Goal: Transaction & Acquisition: Register for event/course

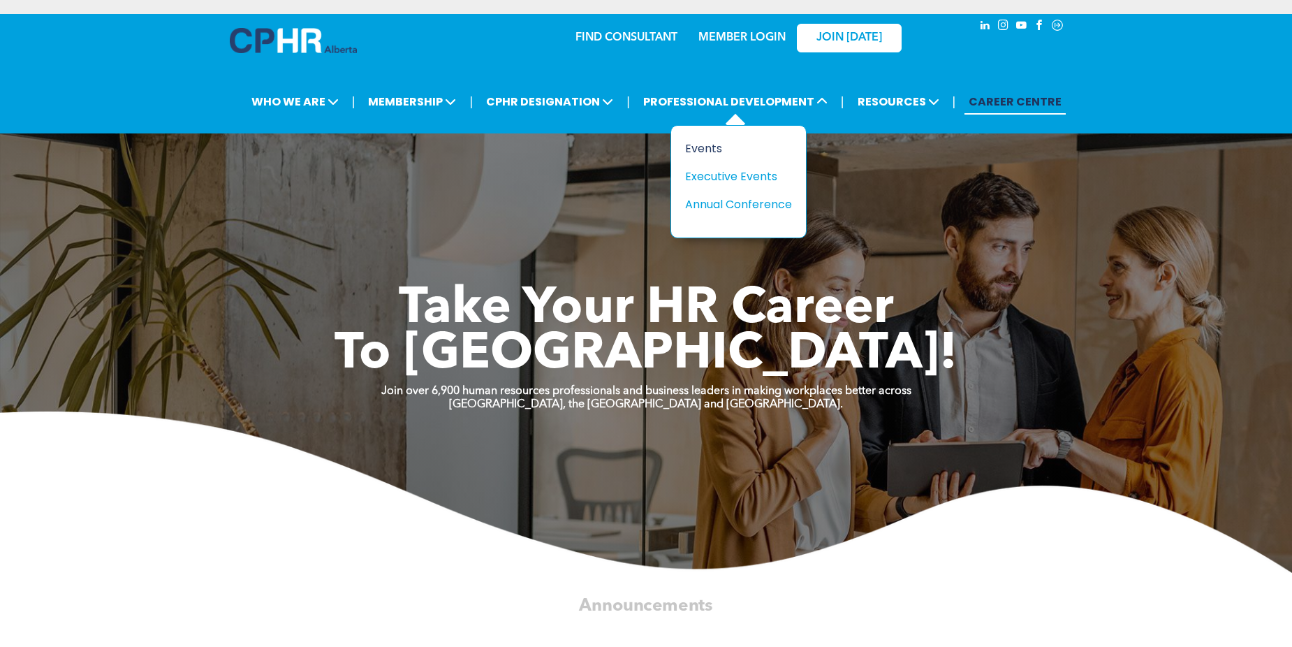
click at [700, 151] on div "Events" at bounding box center [733, 148] width 96 height 17
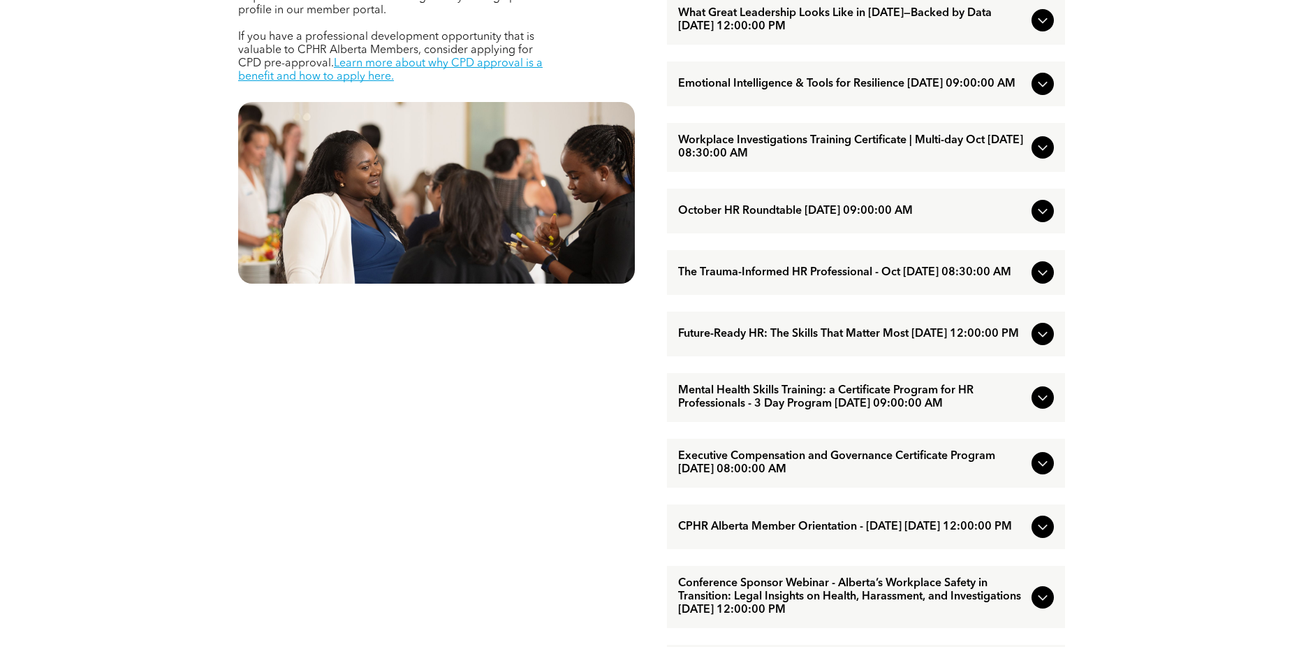
scroll to position [768, 0]
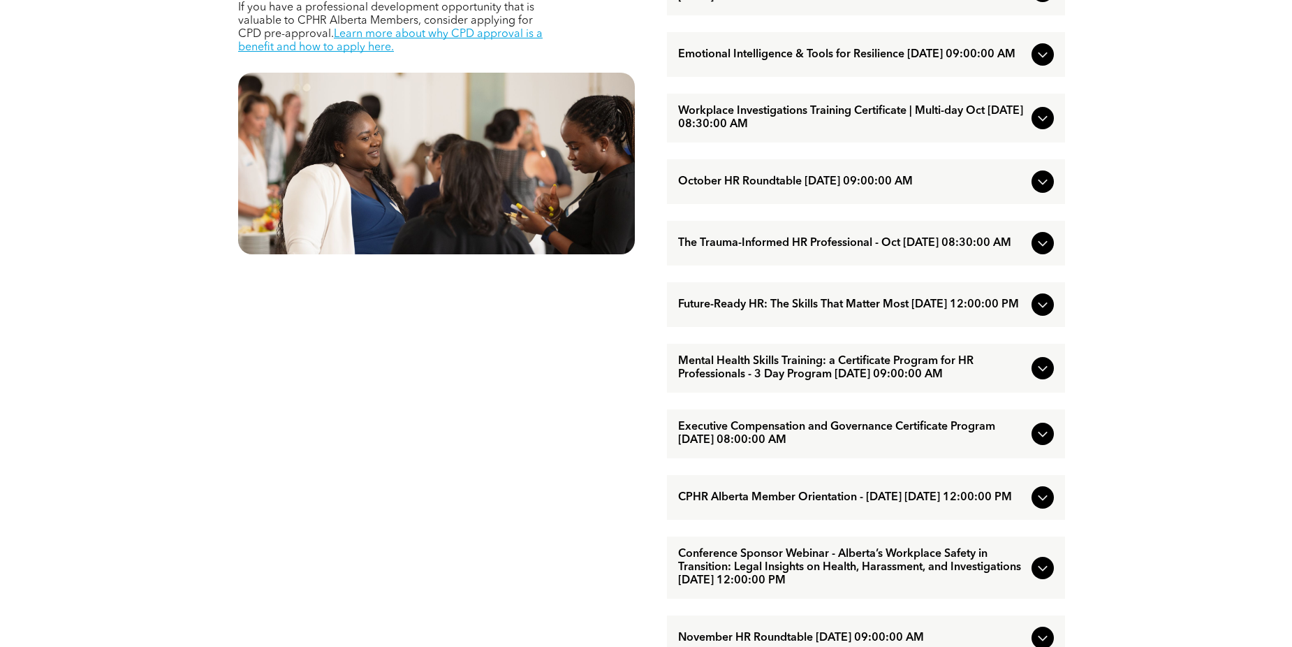
click at [782, 381] on span "Mental Health Skills Training: a Certificate Program for HR Professionals - 3 D…" at bounding box center [852, 368] width 348 height 27
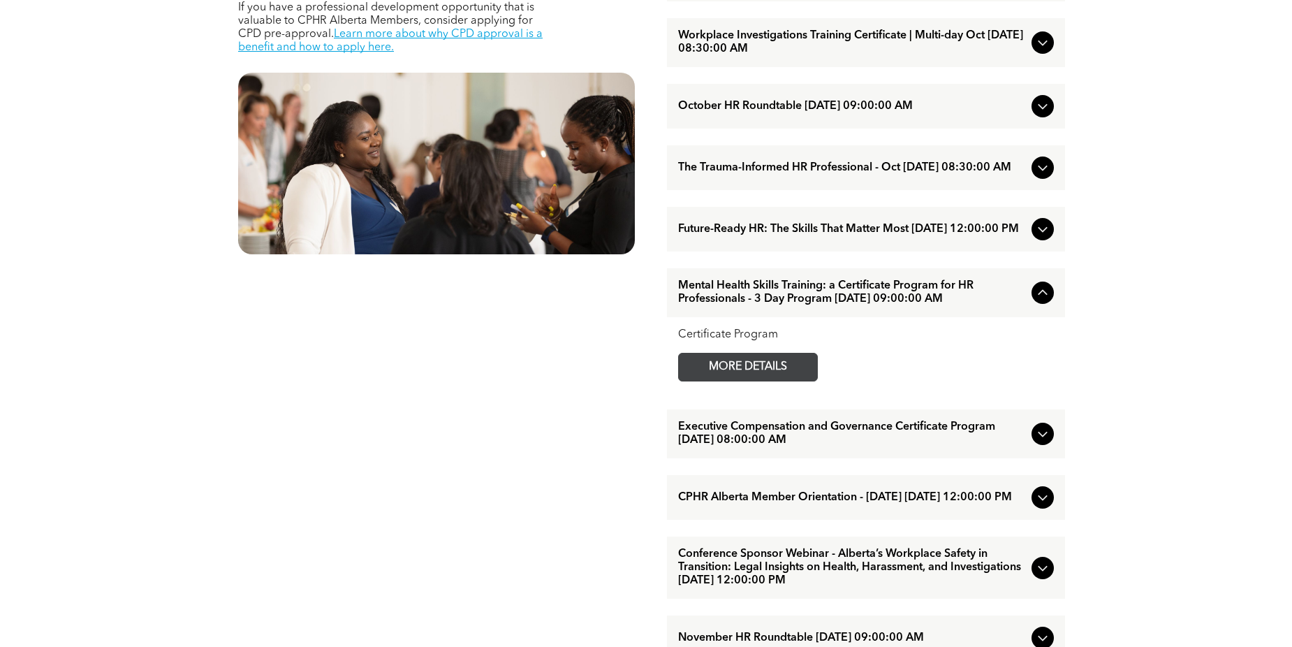
click at [788, 381] on span "MORE DETAILS" at bounding box center [748, 367] width 110 height 27
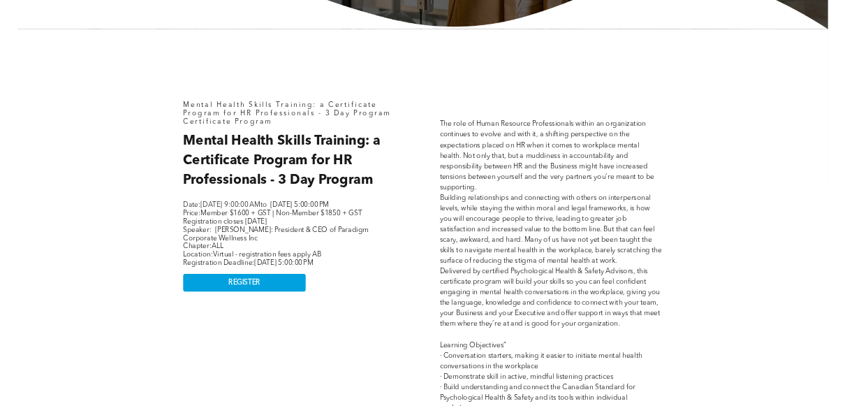
scroll to position [559, 0]
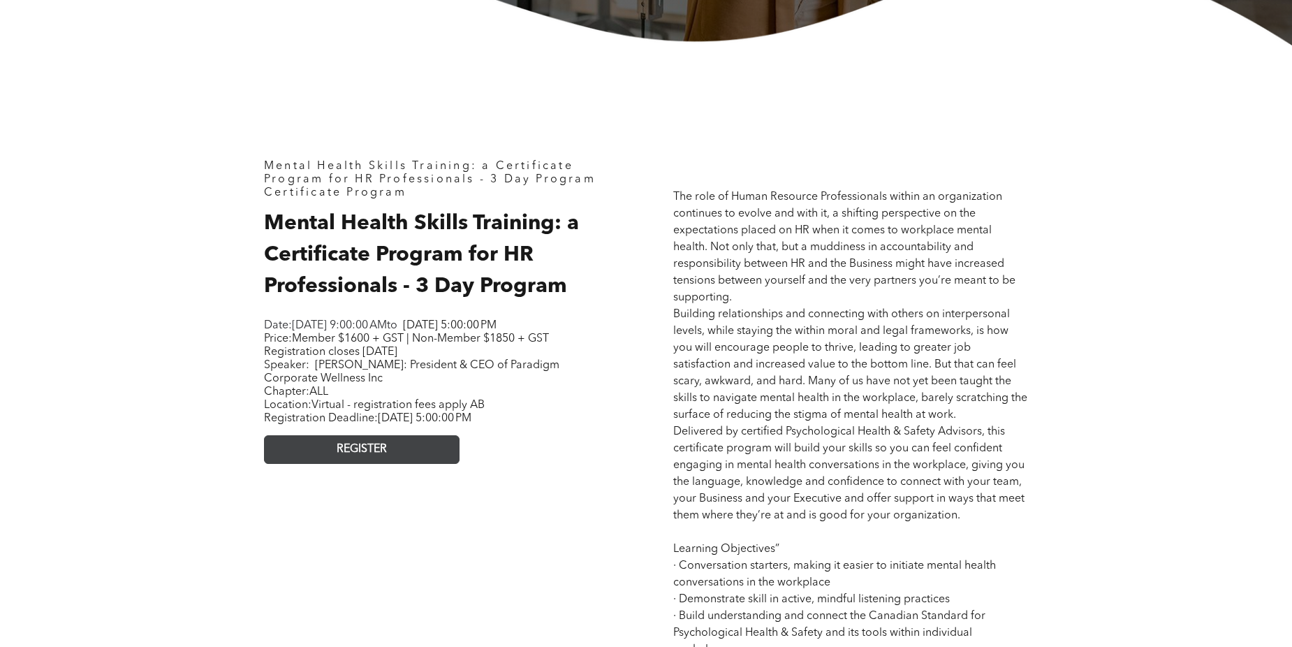
click at [363, 456] on span "REGISTER" at bounding box center [362, 449] width 50 height 13
click at [431, 464] on link "REGISTER" at bounding box center [362, 449] width 196 height 29
